Goal: Find specific page/section: Find specific page/section

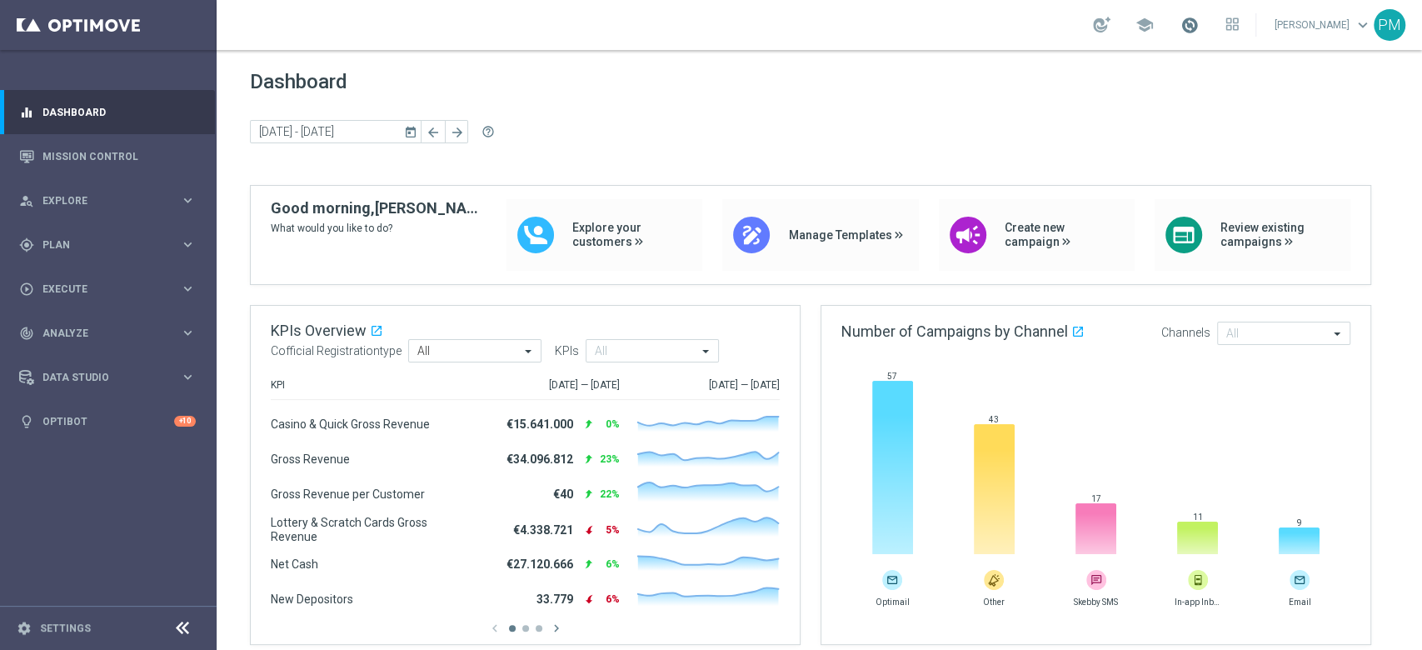
click at [1180, 22] on span at bounding box center [1189, 25] width 18 height 18
click at [67, 243] on span "Plan" at bounding box center [110, 245] width 137 height 10
click at [89, 197] on span "Explore" at bounding box center [110, 201] width 137 height 10
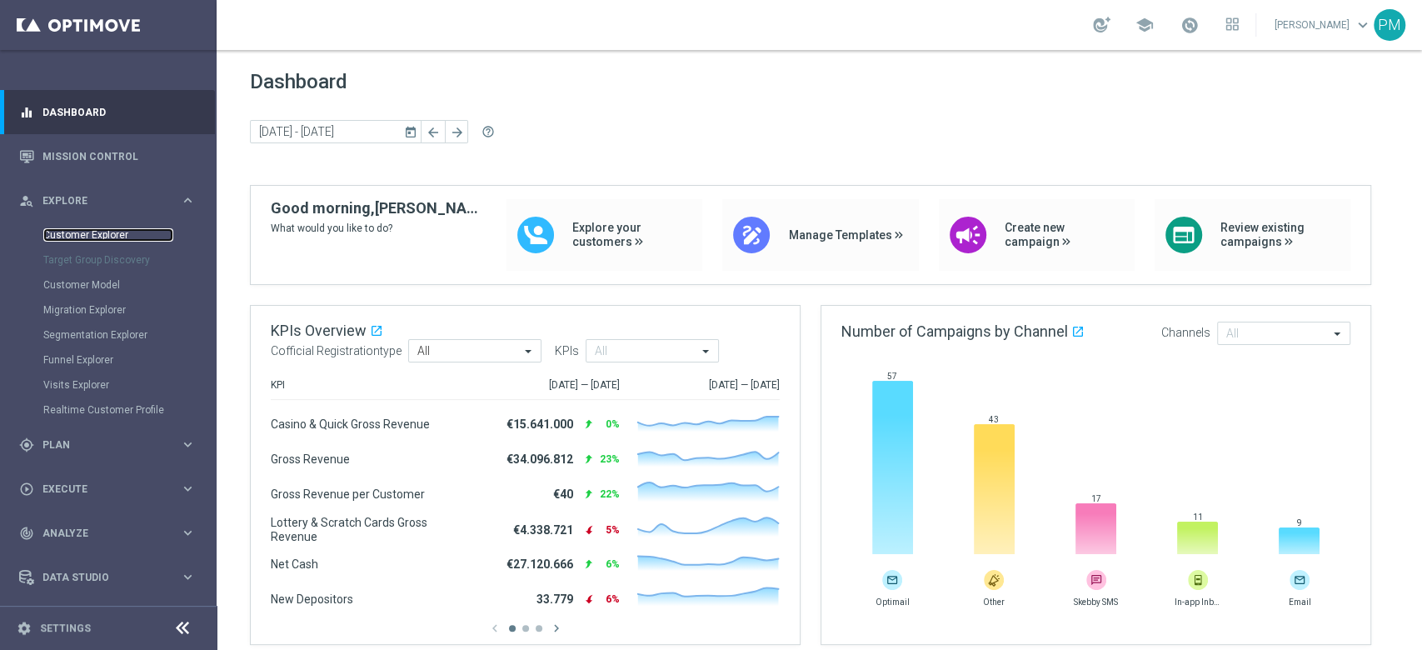
click at [97, 237] on link "Customer Explorer" at bounding box center [108, 234] width 130 height 13
